Goal: Information Seeking & Learning: Learn about a topic

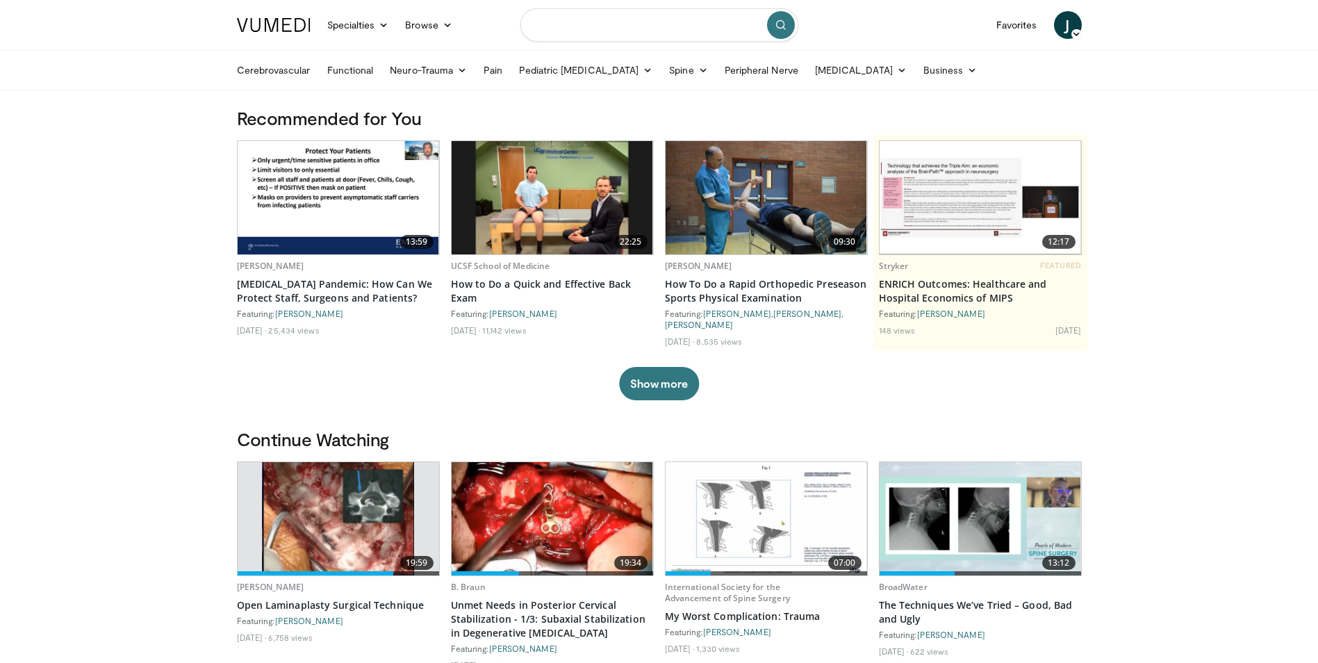
click at [589, 23] on input "Search topics, interventions" at bounding box center [659, 24] width 278 height 33
type input "**********"
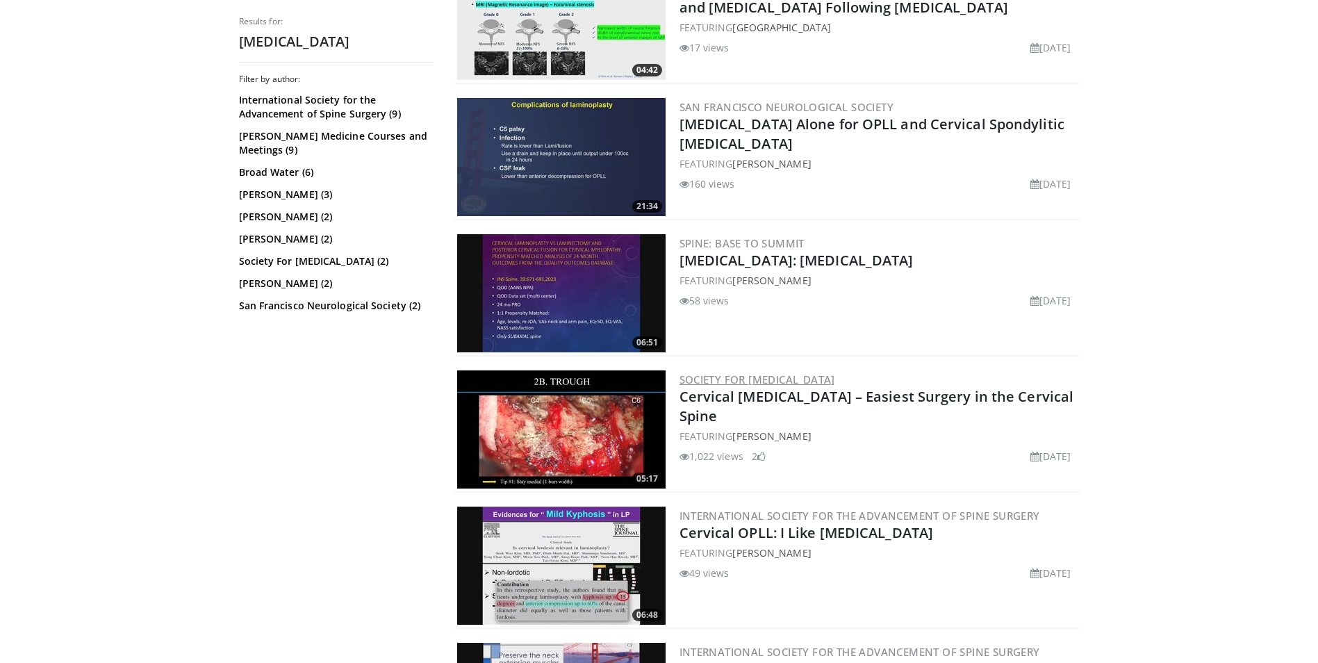
scroll to position [764, 0]
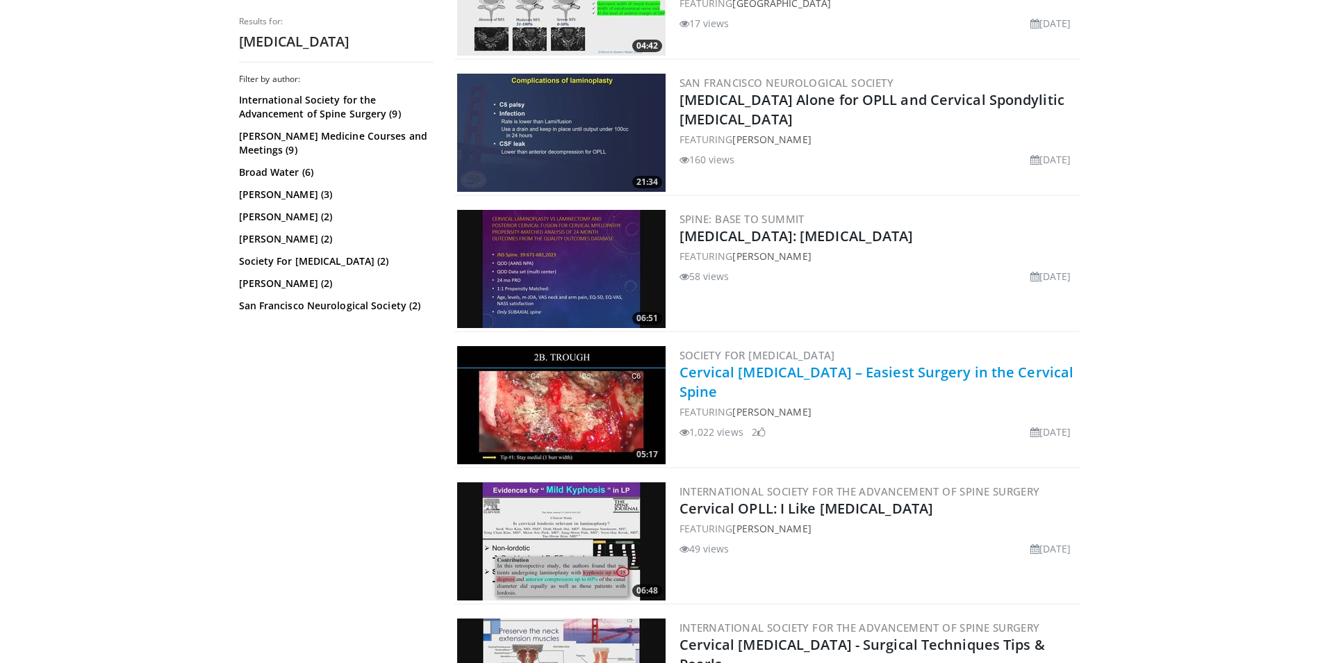
click at [762, 376] on link "Cervical Laminoplasty – Easiest Surgery in the Cervical Spine" at bounding box center [876, 382] width 395 height 38
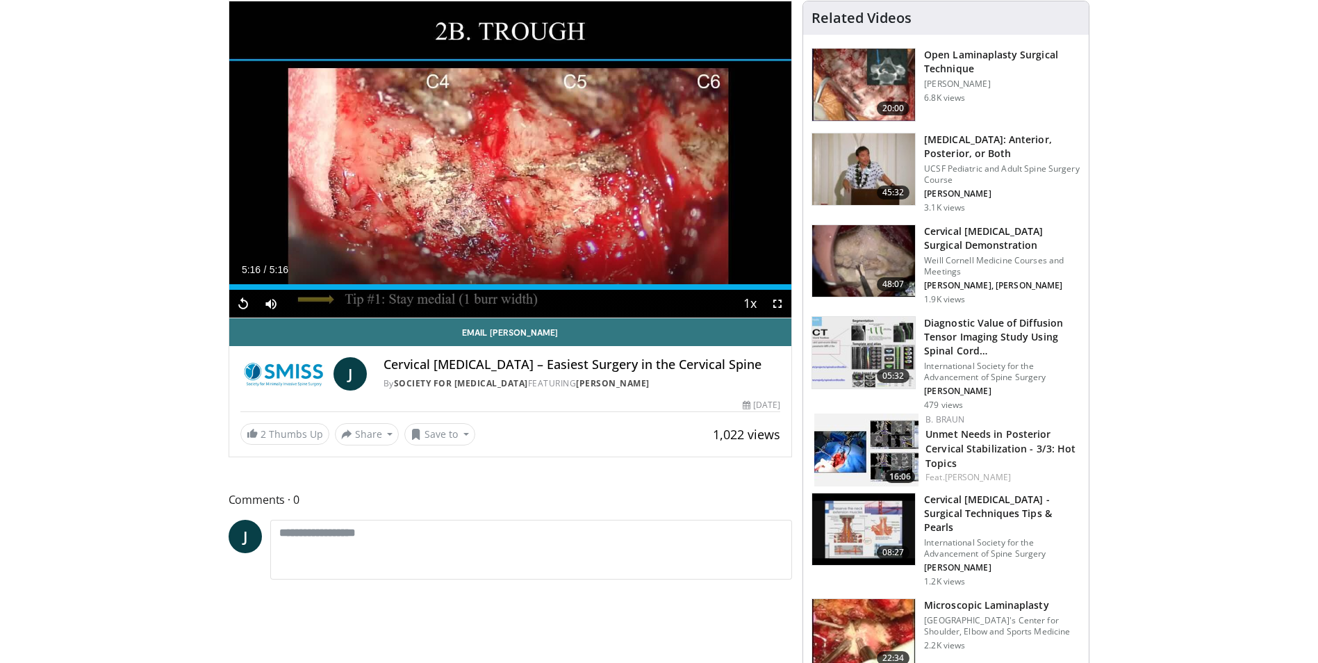
scroll to position [208, 0]
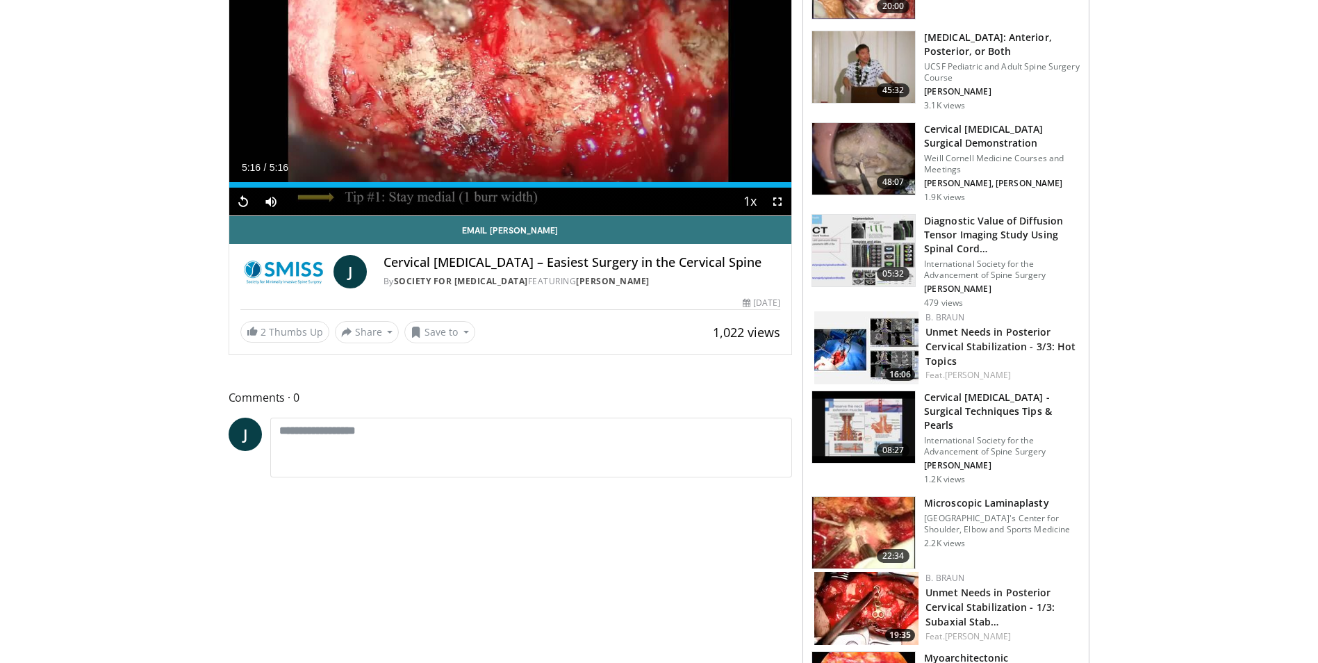
click at [948, 496] on h3 "Microscopic Laminaplasty" at bounding box center [1002, 503] width 156 height 14
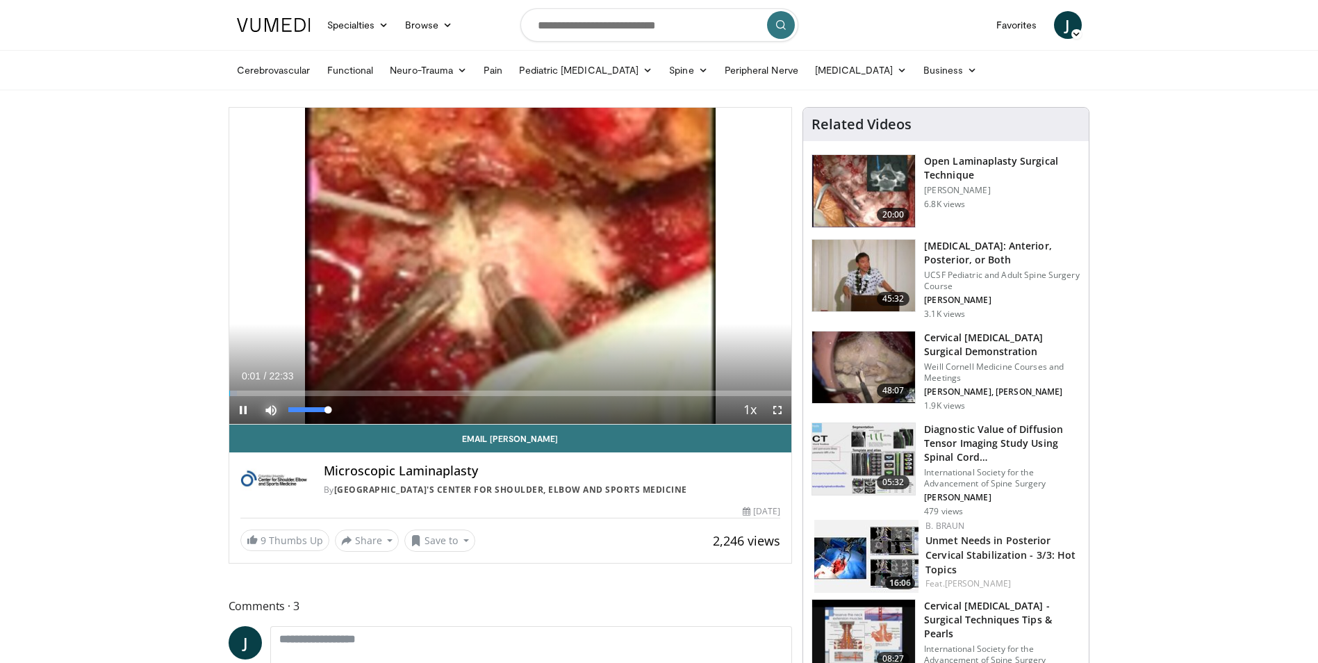
click at [270, 397] on span "Video Player" at bounding box center [271, 410] width 28 height 28
click at [299, 409] on div "26%" at bounding box center [308, 409] width 40 height 5
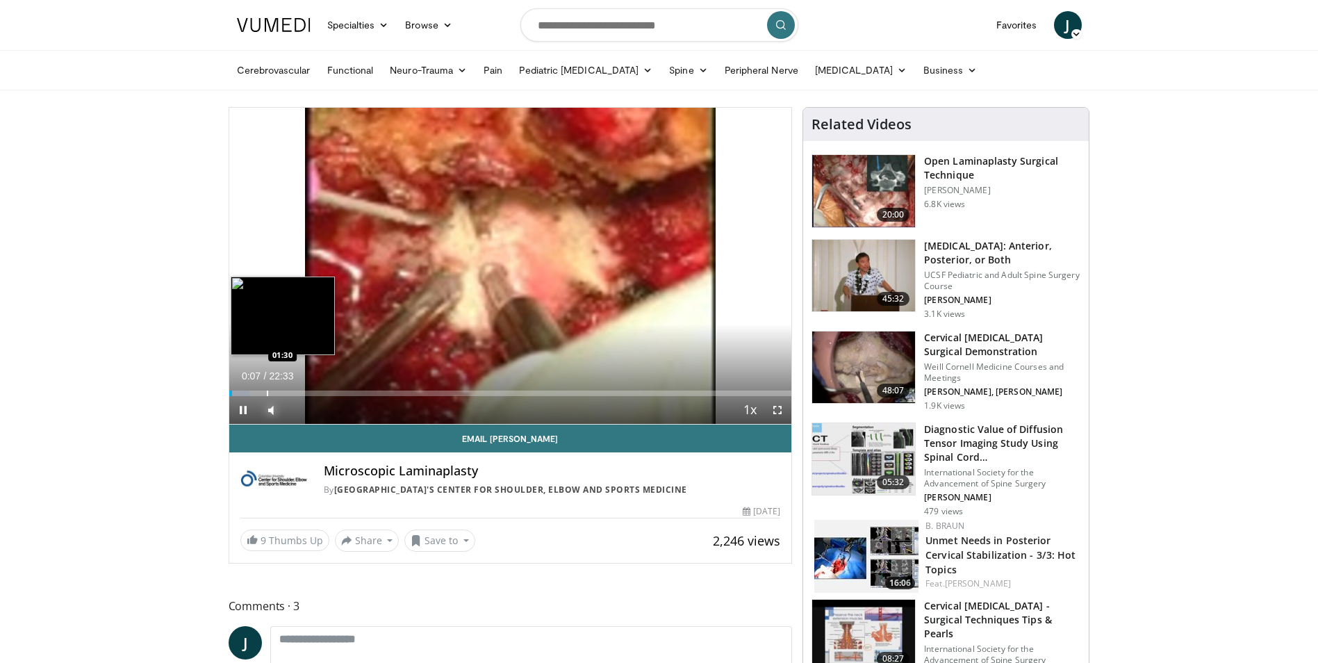
click at [267, 395] on div "Progress Bar" at bounding box center [267, 393] width 1 height 6
click at [287, 390] on div "Progress Bar" at bounding box center [287, 393] width 1 height 6
click at [313, 390] on div "Progress Bar" at bounding box center [313, 393] width 1 height 6
click at [270, 394] on div "Loaded : 24.34% 04:25 01:33" at bounding box center [510, 393] width 563 height 6
click at [252, 393] on div "Progress Bar" at bounding box center [252, 393] width 1 height 6
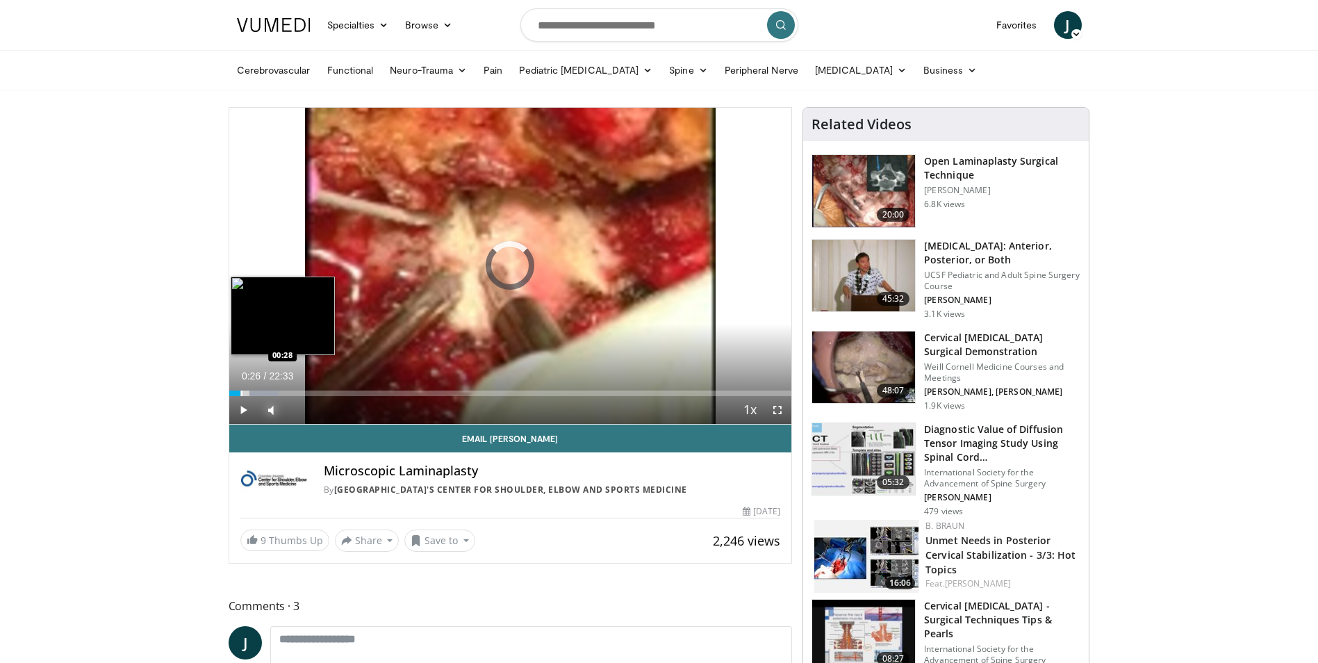
click at [241, 394] on div "Progress Bar" at bounding box center [241, 393] width 1 height 6
click at [284, 394] on div "Progress Bar" at bounding box center [284, 393] width 1 height 6
click at [304, 393] on div "Progress Bar" at bounding box center [304, 393] width 1 height 6
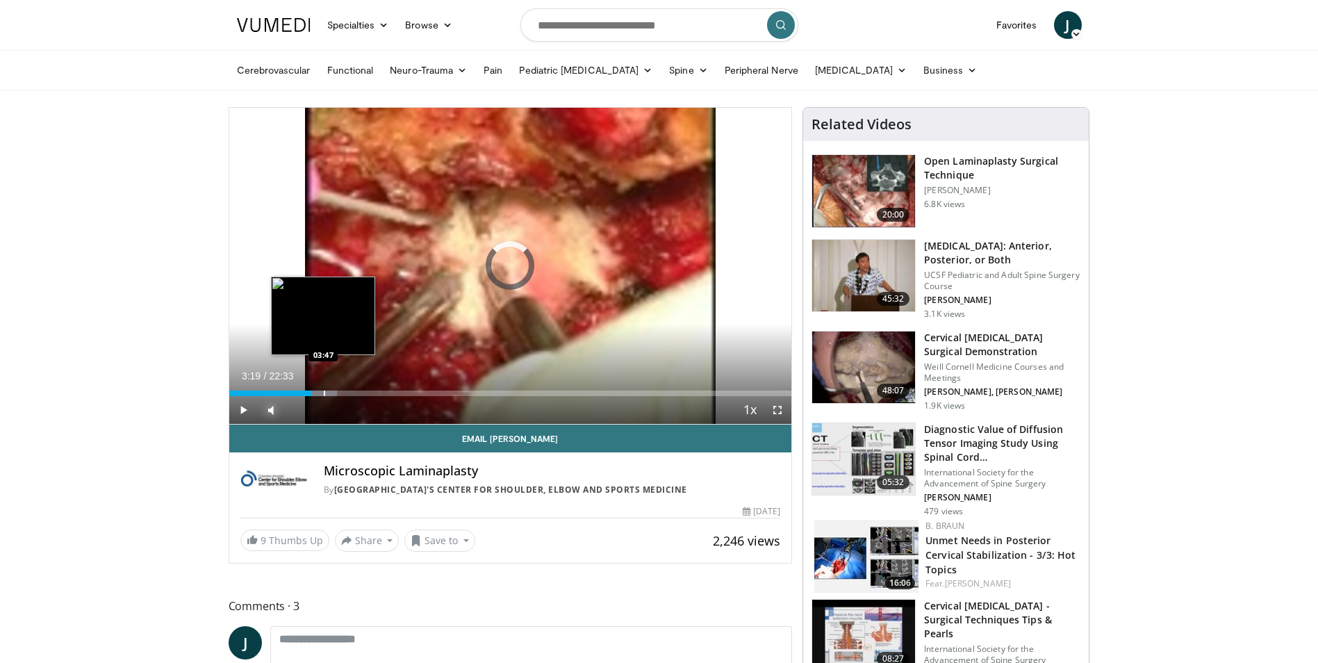
click at [324, 390] on div "Progress Bar" at bounding box center [324, 393] width 1 height 6
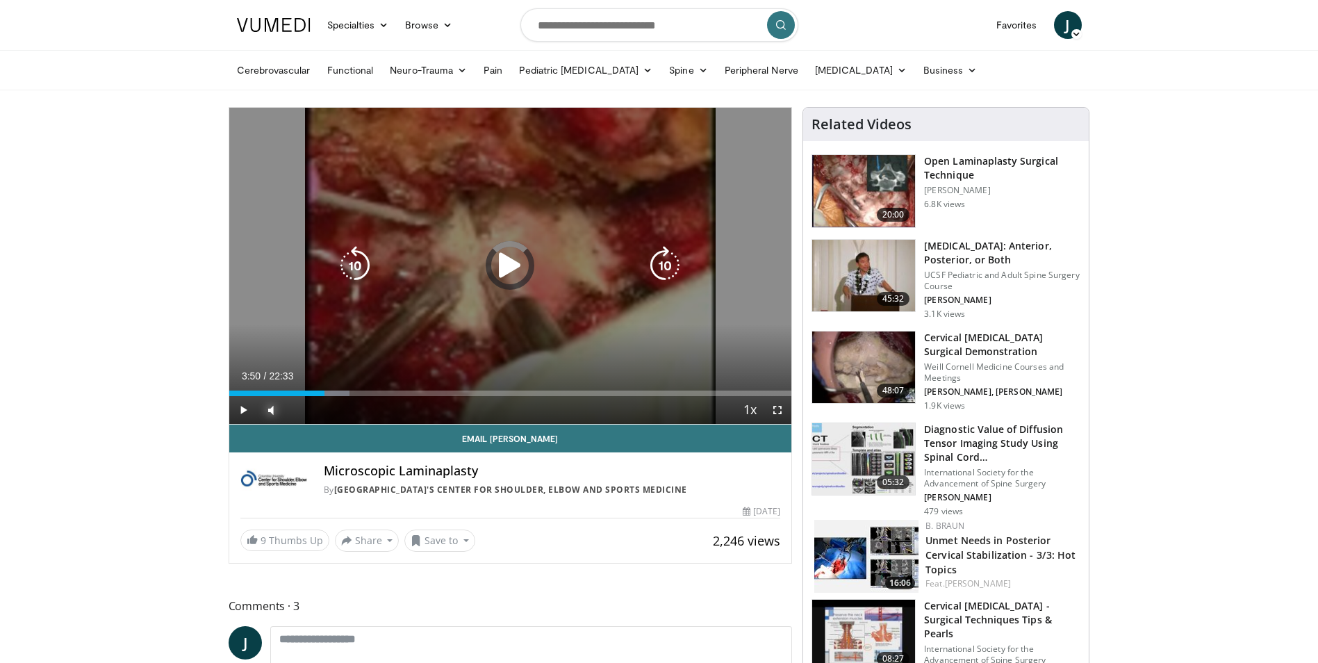
click at [336, 390] on div "Progress Bar" at bounding box center [331, 393] width 38 height 6
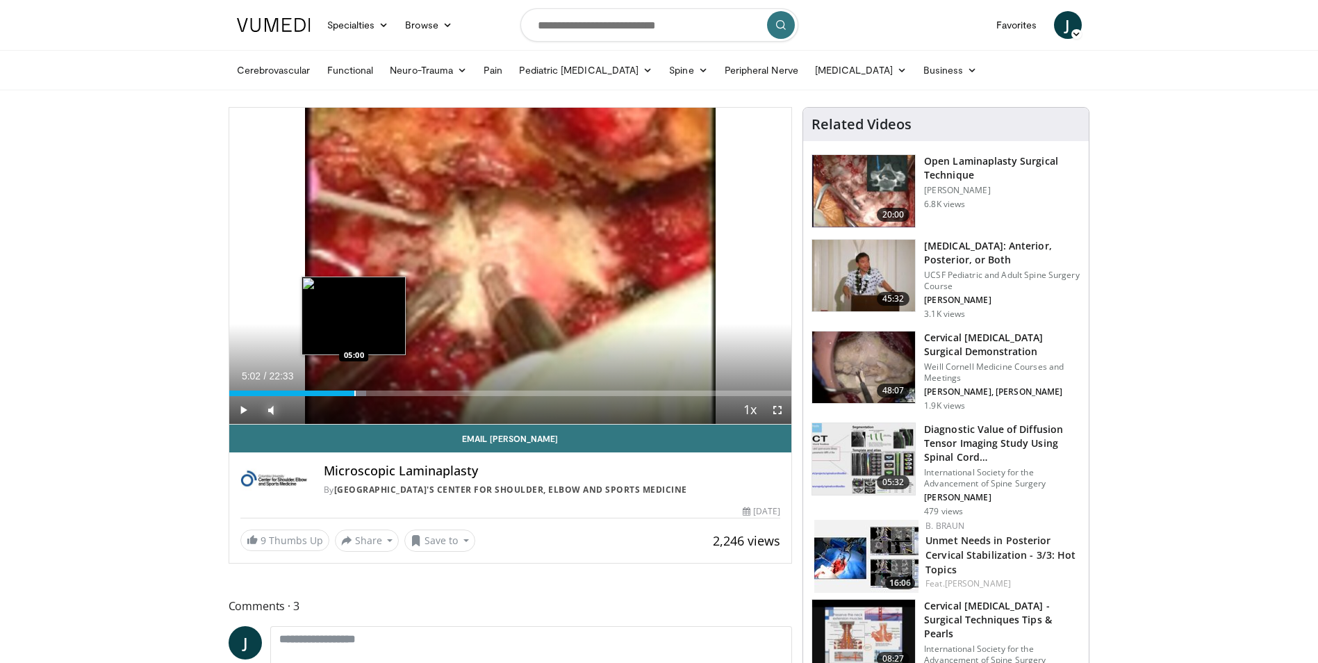
click at [354, 393] on div "Progress Bar" at bounding box center [354, 393] width 1 height 6
click at [372, 393] on div "Progress Bar" at bounding box center [372, 393] width 1 height 6
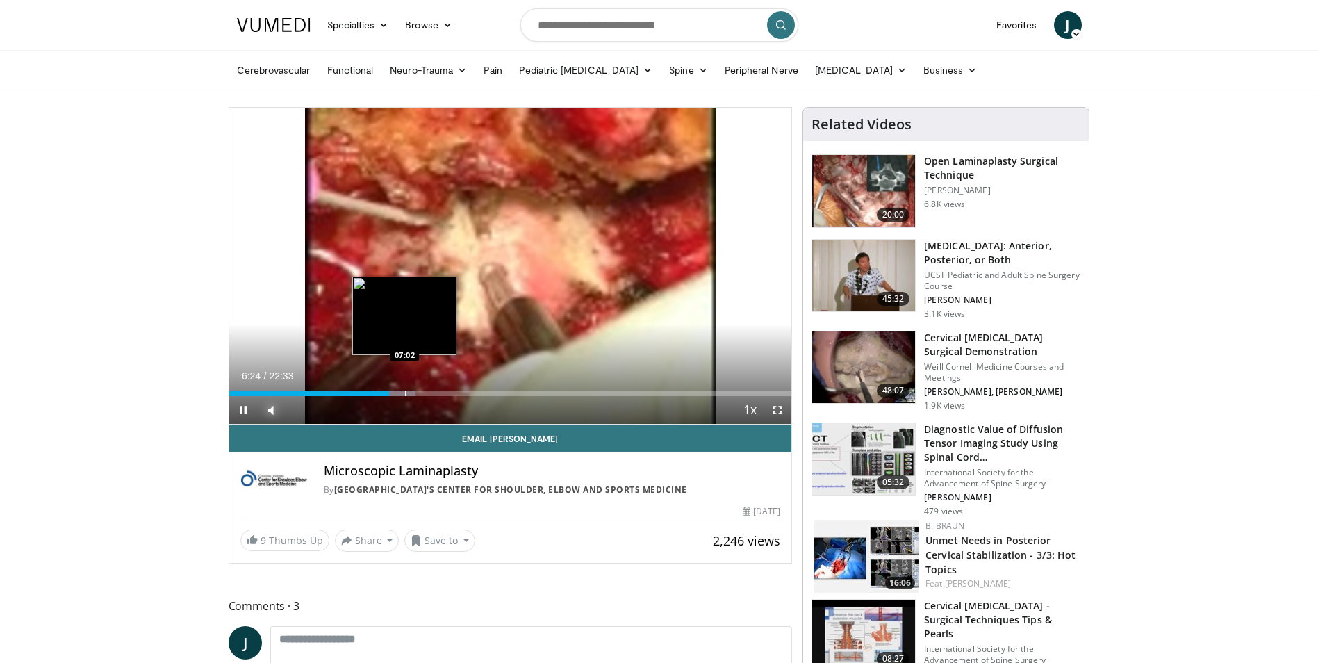
click at [405, 390] on div "Progress Bar" at bounding box center [405, 393] width 1 height 6
click at [420, 389] on div "Loaded : 36.14% 07:41 07:41" at bounding box center [510, 389] width 563 height 13
click at [439, 391] on div "Progress Bar" at bounding box center [439, 393] width 1 height 6
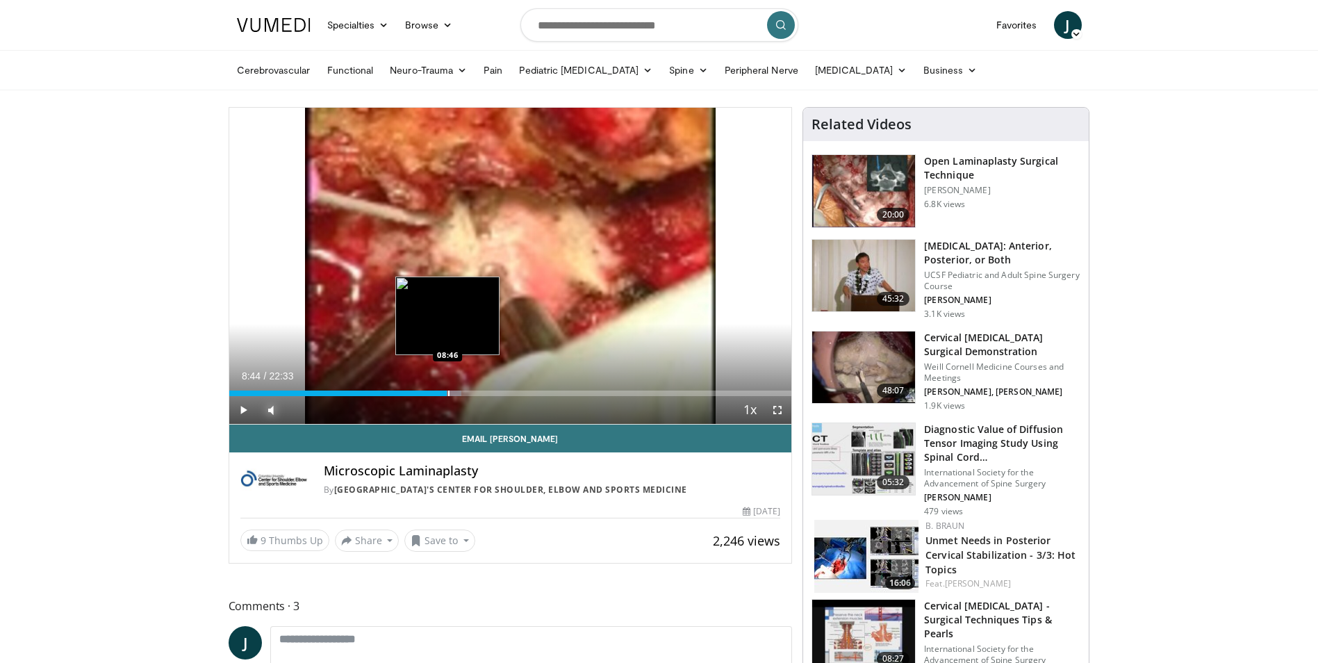
click at [448, 393] on div "Progress Bar" at bounding box center [448, 393] width 1 height 6
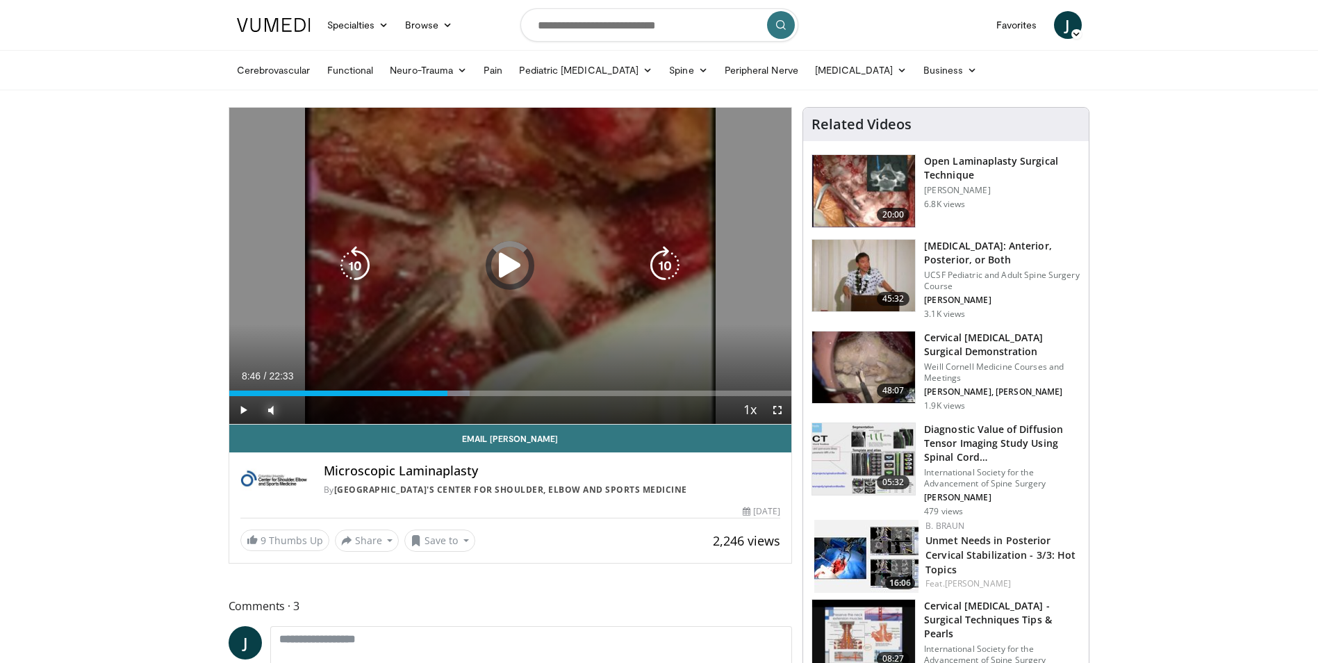
click at [0, 0] on div "Progress Bar" at bounding box center [0, 0] width 0 height 0
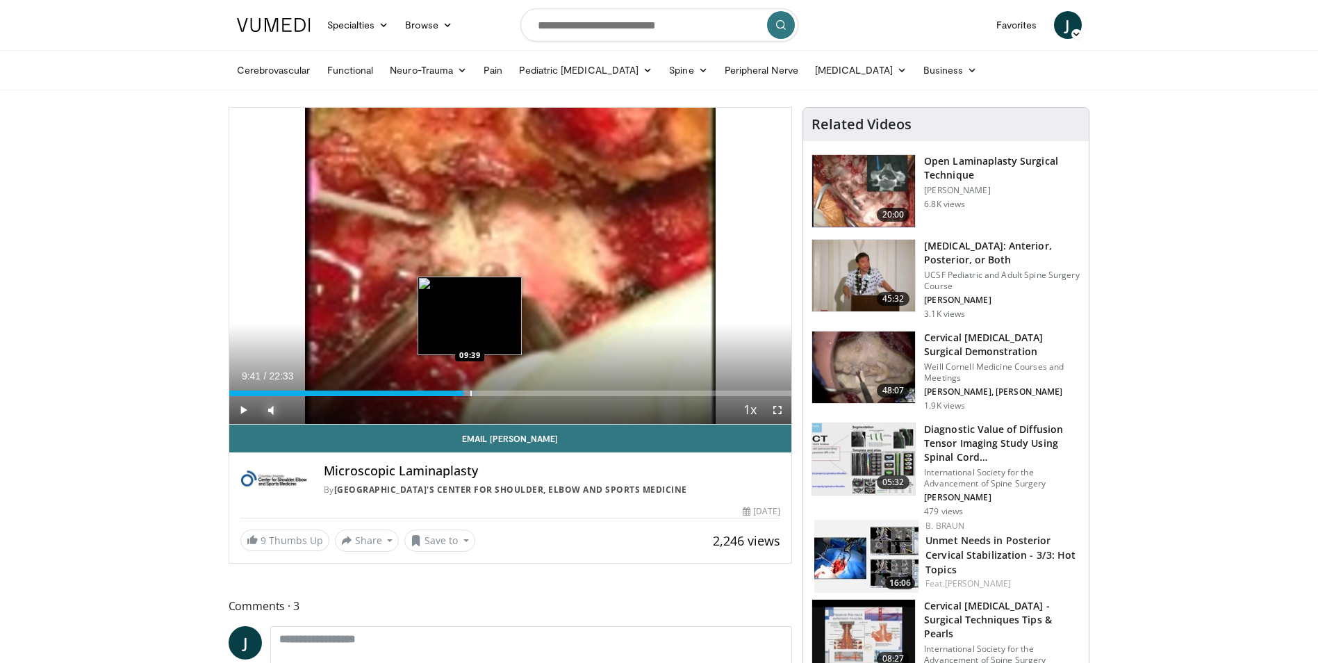
click at [470, 395] on div "Progress Bar" at bounding box center [470, 393] width 1 height 6
click at [495, 393] on div "Progress Bar" at bounding box center [495, 393] width 1 height 6
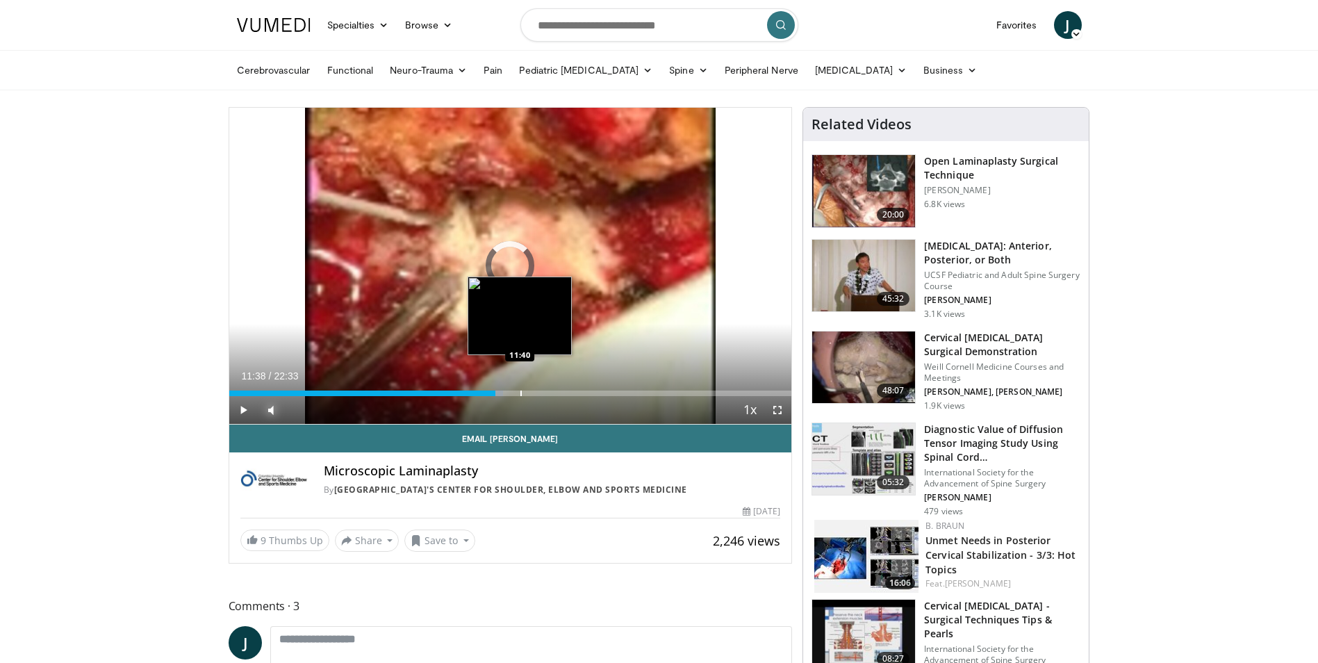
click at [520, 394] on div "Progress Bar" at bounding box center [520, 393] width 1 height 6
click at [541, 390] on div "Progress Bar" at bounding box center [541, 393] width 1 height 6
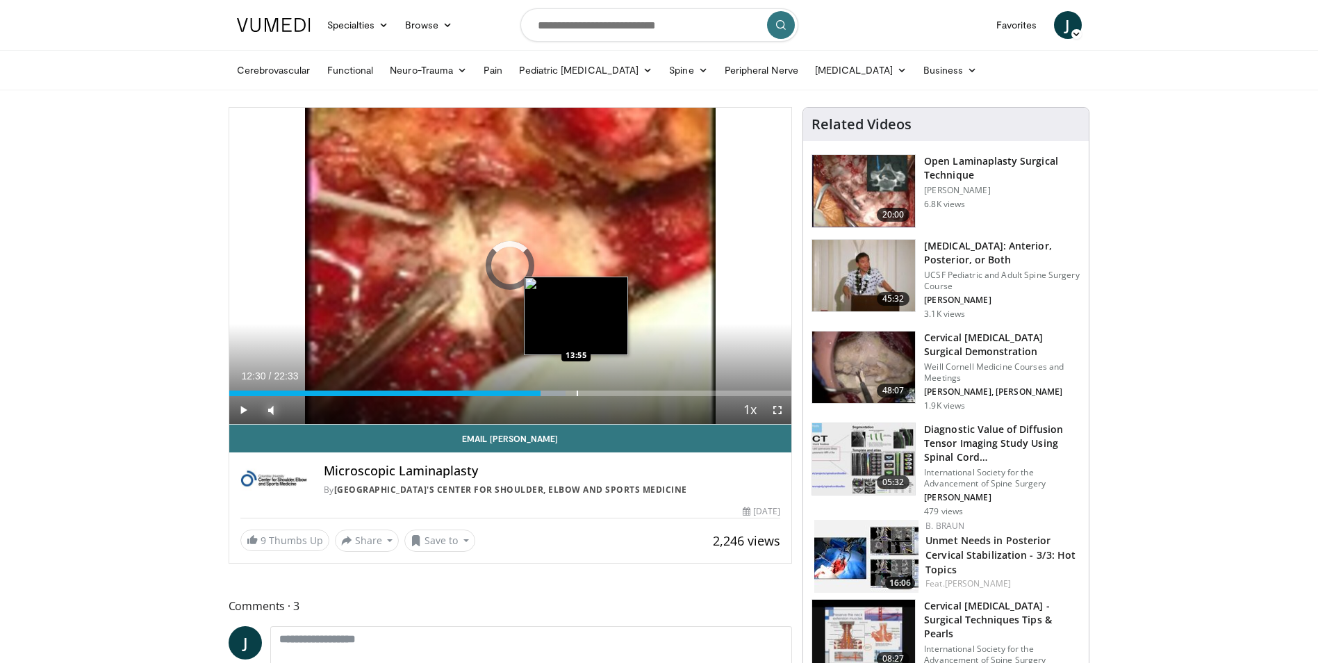
click at [577, 395] on div "Progress Bar" at bounding box center [577, 393] width 1 height 6
